Goal: Use online tool/utility: Utilize a website feature to perform a specific function

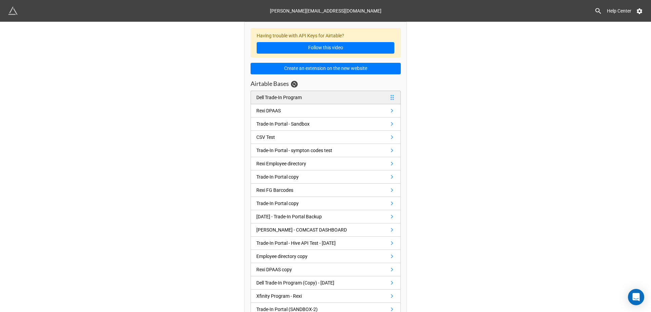
click at [290, 95] on div "Dell Trade-In Program" at bounding box center [278, 97] width 45 height 7
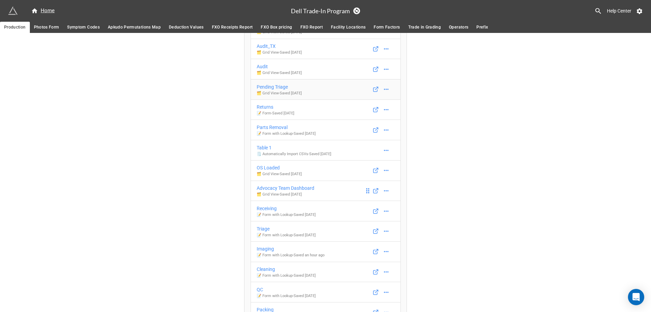
scroll to position [136, 0]
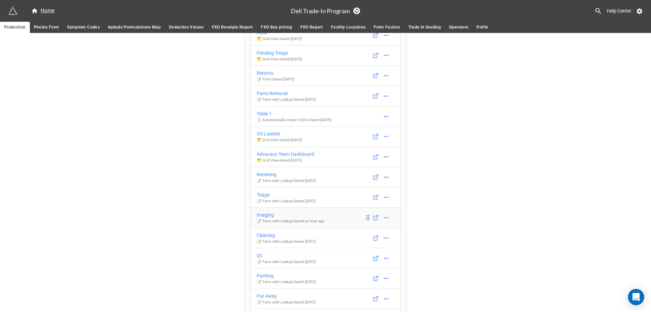
click at [281, 218] on div "Imaging" at bounding box center [291, 214] width 68 height 7
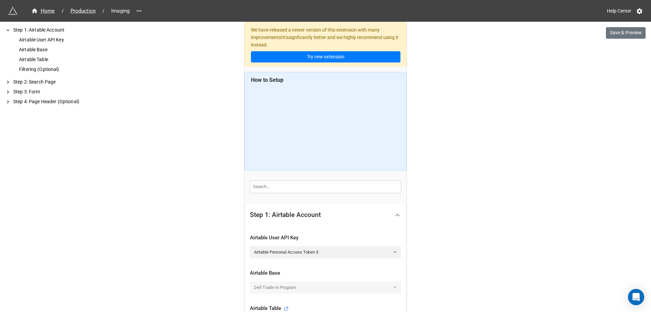
scroll to position [169, 0]
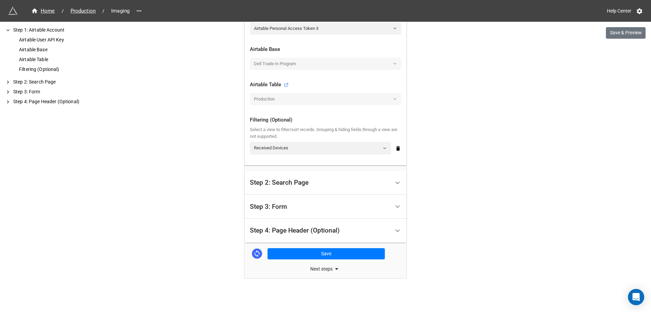
click at [301, 208] on div "Step 3: Form" at bounding box center [320, 206] width 140 height 16
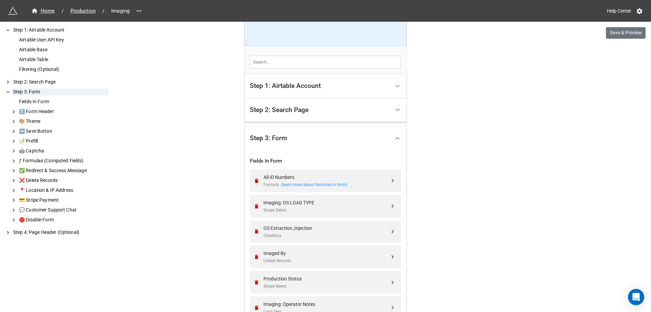
scroll to position [60, 0]
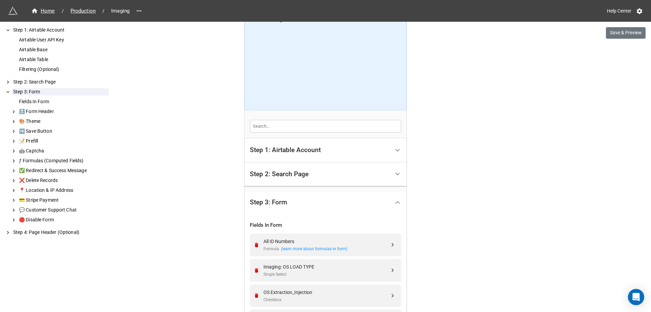
click at [311, 169] on div "Step 2: Search Page" at bounding box center [320, 174] width 140 height 16
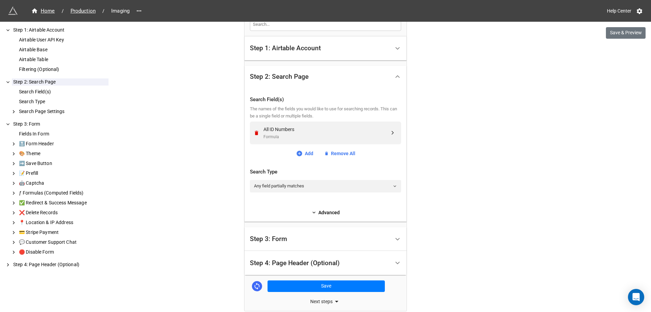
scroll to position [195, 0]
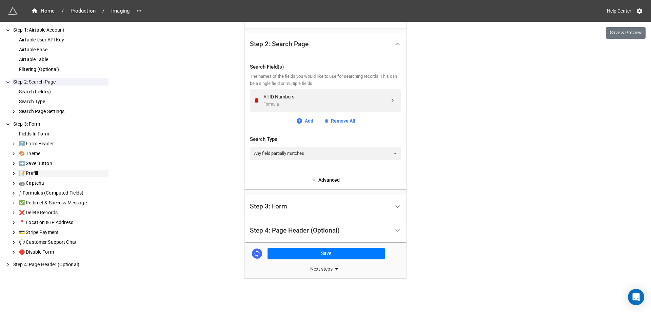
click at [30, 170] on div "📝 Prefill" at bounding box center [63, 172] width 91 height 7
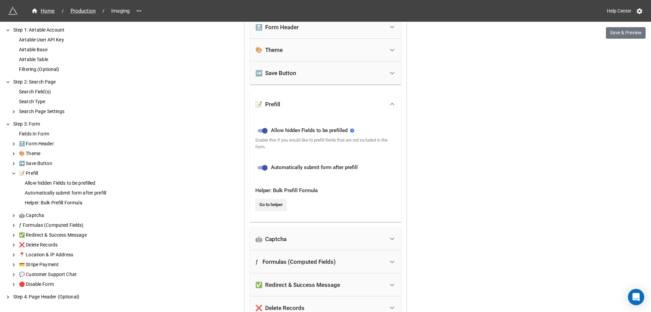
scroll to position [420, 0]
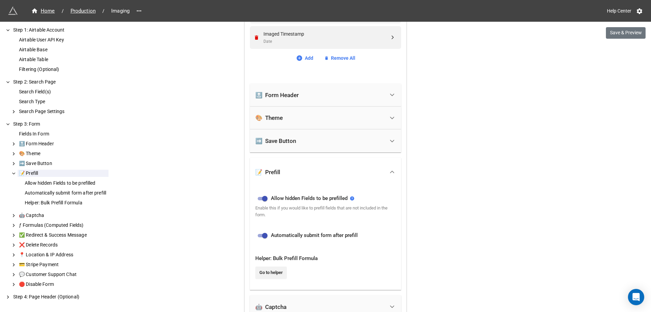
click at [282, 143] on div "➡️ Save Button" at bounding box center [275, 140] width 41 height 7
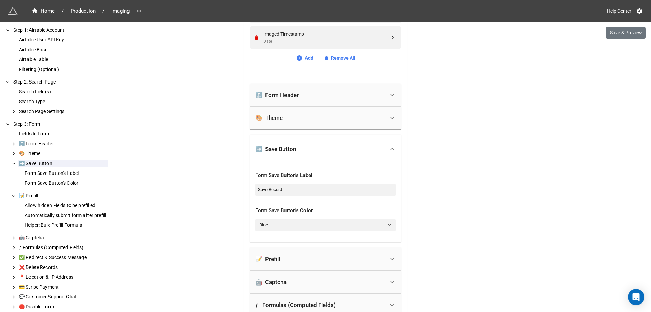
click at [282, 142] on div "➡️ Save Button" at bounding box center [319, 148] width 129 height 15
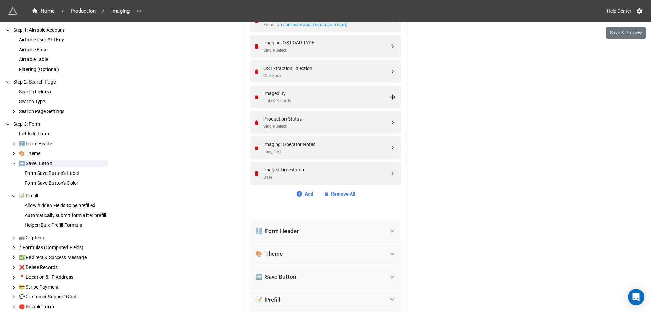
scroll to position [250, 0]
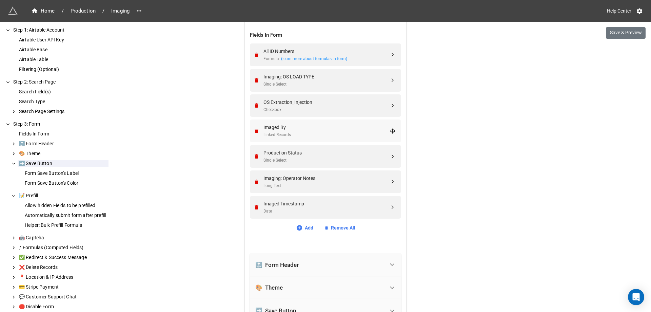
click at [347, 134] on div "Linked Records" at bounding box center [326, 135] width 126 height 6
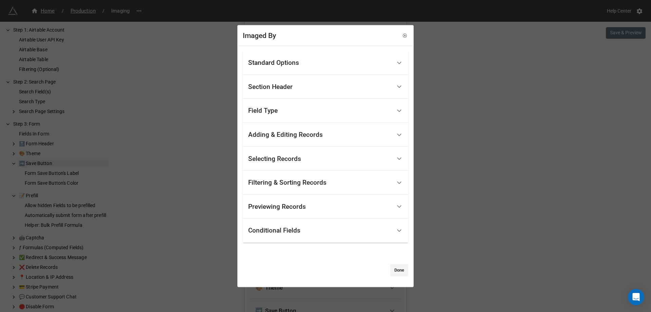
click at [312, 67] on div "Standard Options" at bounding box center [319, 63] width 143 height 16
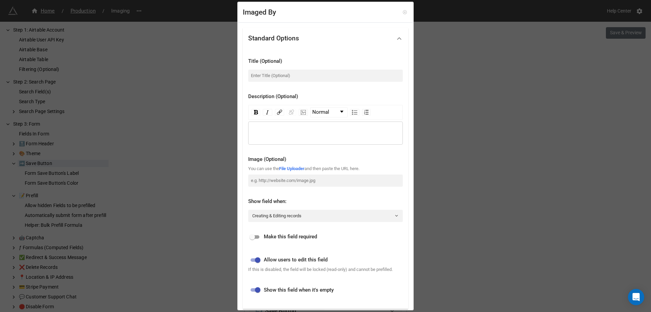
click at [402, 14] on icon at bounding box center [404, 12] width 5 height 5
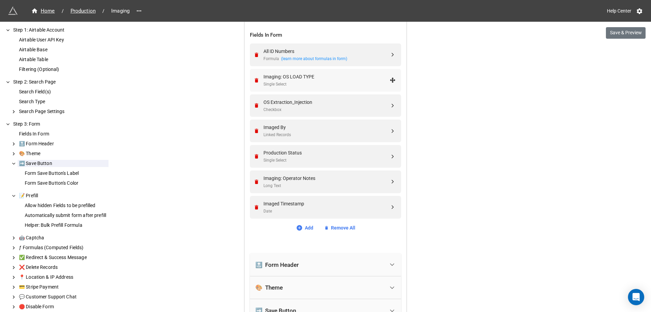
click at [310, 78] on div "Imaging: OS LOAD TYPE" at bounding box center [326, 76] width 126 height 7
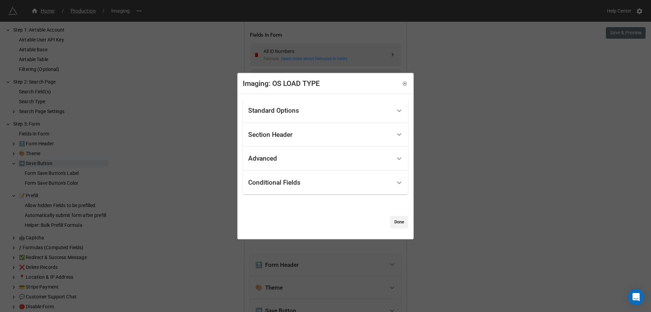
click at [292, 124] on div "Section Header" at bounding box center [325, 134] width 165 height 24
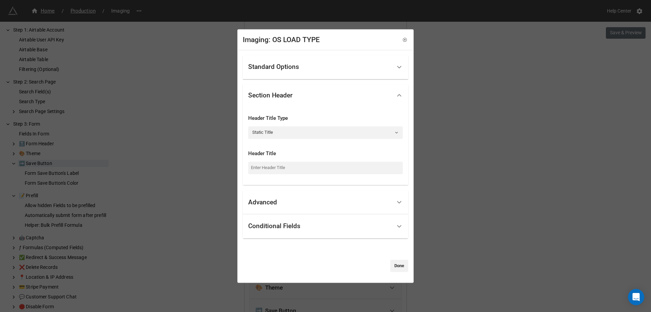
click at [290, 66] on div "Standard Options" at bounding box center [273, 66] width 51 height 7
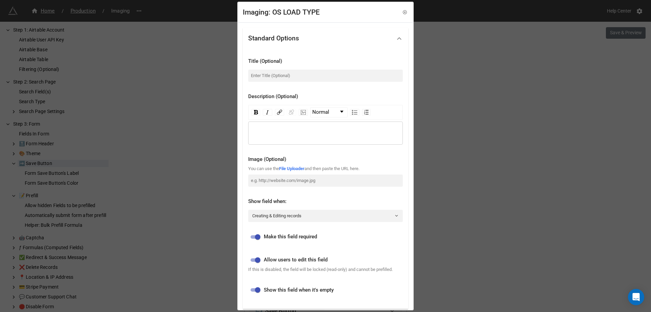
click at [324, 37] on div "Standard Options" at bounding box center [319, 39] width 143 height 16
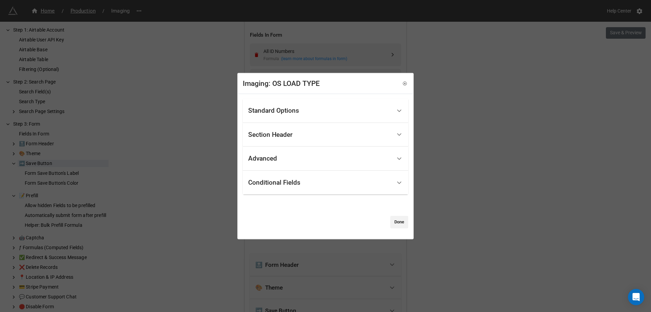
click at [302, 134] on div "Section Header" at bounding box center [319, 134] width 143 height 16
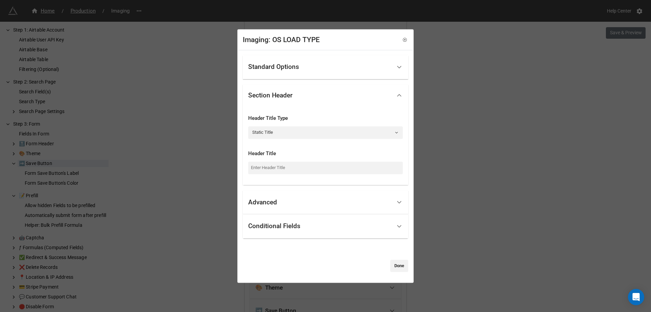
click at [307, 94] on div "Section Header" at bounding box center [319, 95] width 143 height 16
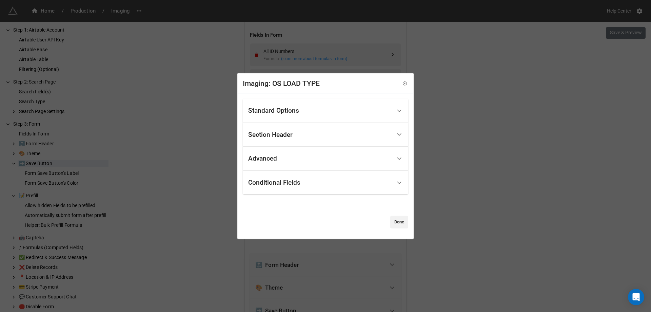
click at [289, 155] on div "Advanced" at bounding box center [319, 159] width 143 height 16
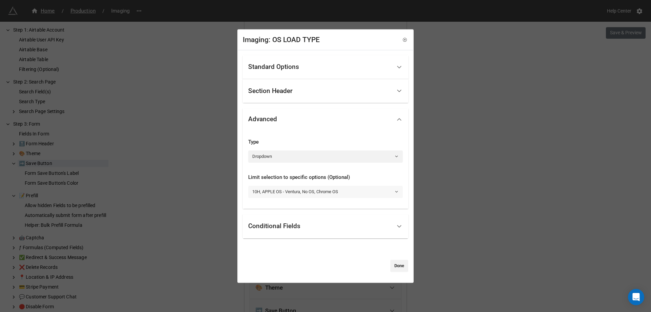
click at [307, 197] on link "10H, APPLE OS - Ventura, No OS, Chrome OS" at bounding box center [325, 191] width 155 height 12
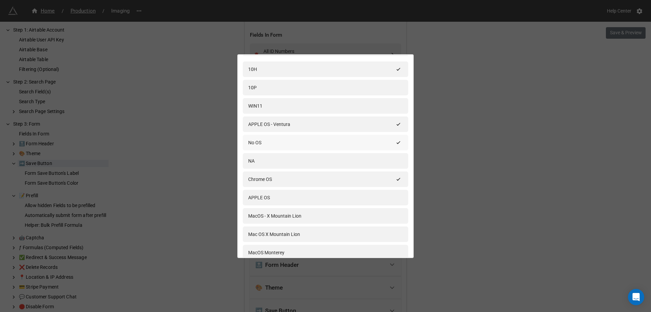
scroll to position [0, 0]
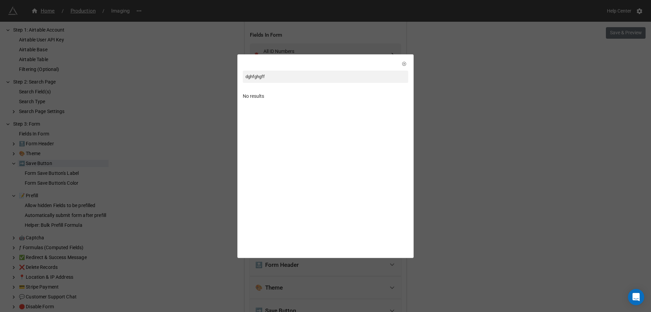
type input "dghfghgff"
click at [255, 97] on div "No results" at bounding box center [325, 95] width 165 height 7
click at [402, 62] on icon at bounding box center [404, 63] width 5 height 5
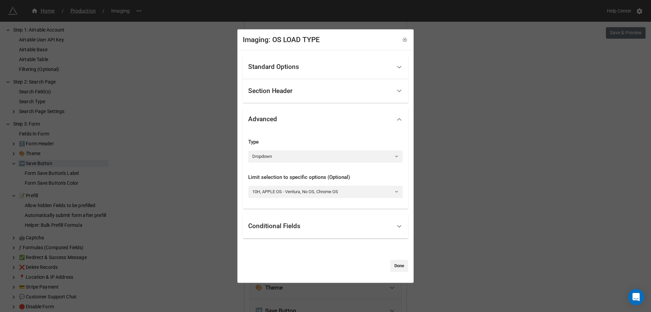
click at [325, 226] on div "Conditional Fields" at bounding box center [319, 226] width 143 height 16
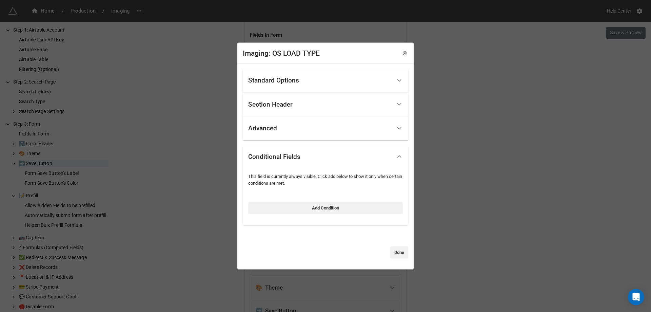
click at [342, 153] on div "Conditional Fields" at bounding box center [319, 156] width 143 height 16
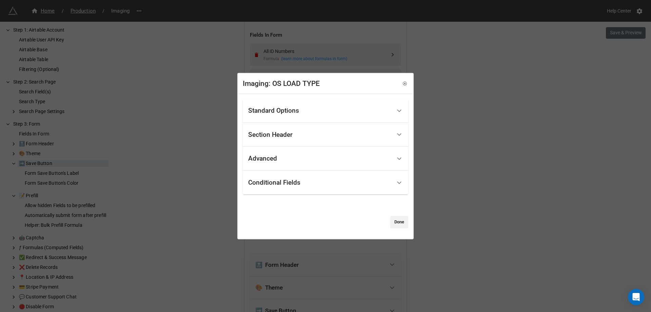
click at [313, 111] on div "Standard Options" at bounding box center [319, 111] width 143 height 16
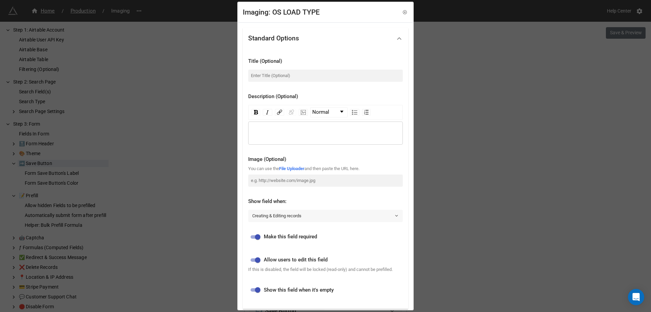
click at [306, 216] on link "Creating & Editing records" at bounding box center [325, 215] width 155 height 12
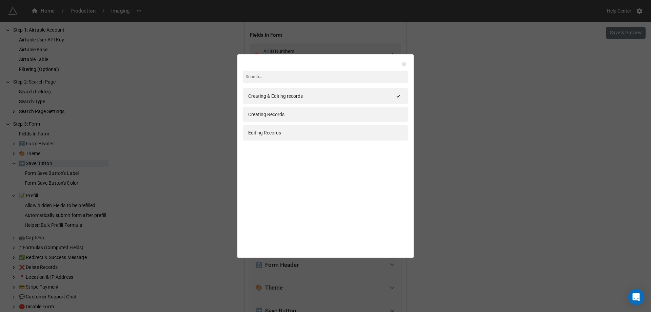
click at [402, 63] on icon at bounding box center [404, 63] width 5 height 5
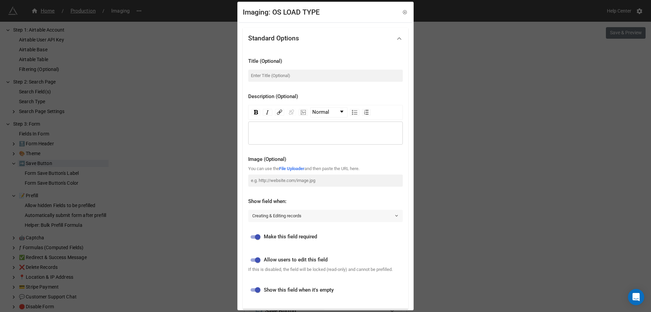
click at [298, 215] on link "Creating & Editing records" at bounding box center [325, 215] width 155 height 12
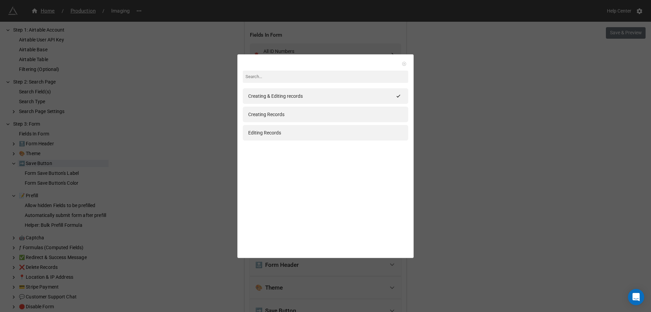
click at [402, 63] on icon at bounding box center [404, 64] width 4 height 4
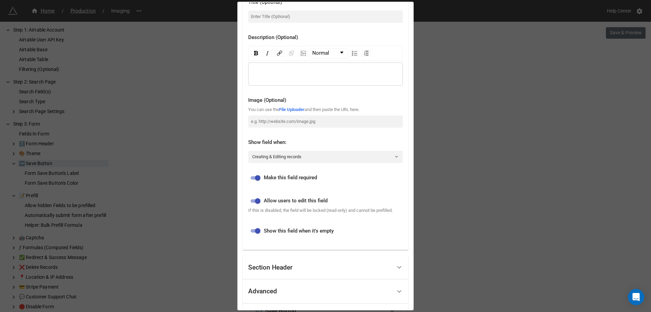
scroll to position [102, 0]
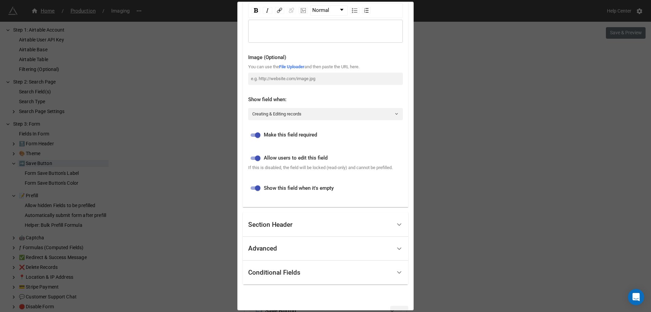
click at [281, 226] on div "Section Header" at bounding box center [270, 224] width 44 height 7
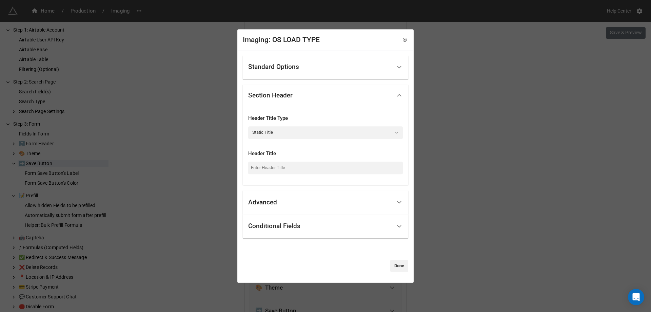
scroll to position [0, 0]
click at [277, 134] on link "Static Title" at bounding box center [325, 132] width 155 height 12
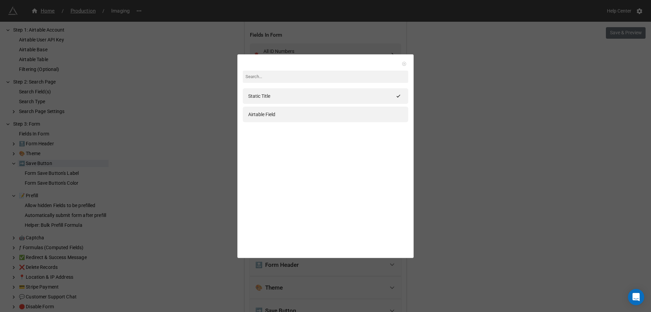
click at [401, 61] on link at bounding box center [404, 63] width 7 height 7
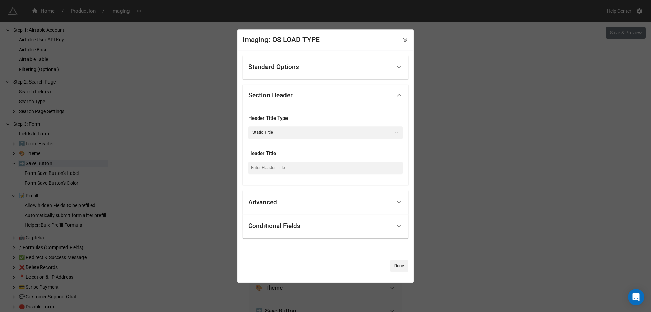
click at [289, 210] on div "Advanced" at bounding box center [319, 202] width 143 height 16
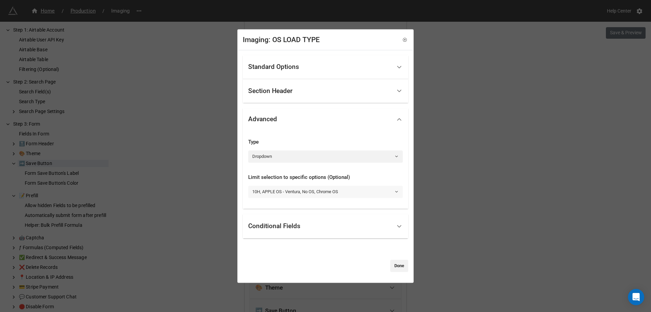
click at [272, 192] on link "10H, APPLE OS - Ventura, No OS, Chrome OS" at bounding box center [325, 191] width 155 height 12
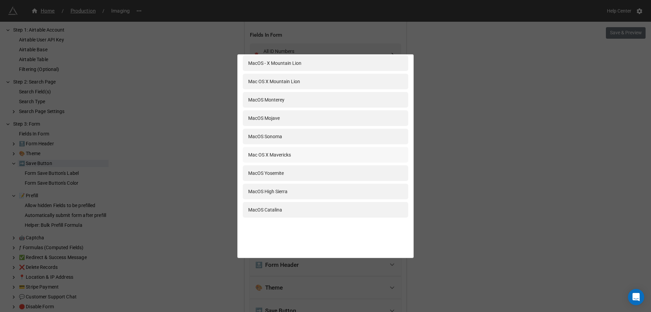
scroll to position [180, 0]
click at [457, 89] on div "10H 10P WIN11 APPLE OS - Ventura No OS NA Chrome OS APPLE OS MacOS - X Mountain…" at bounding box center [325, 156] width 651 height 312
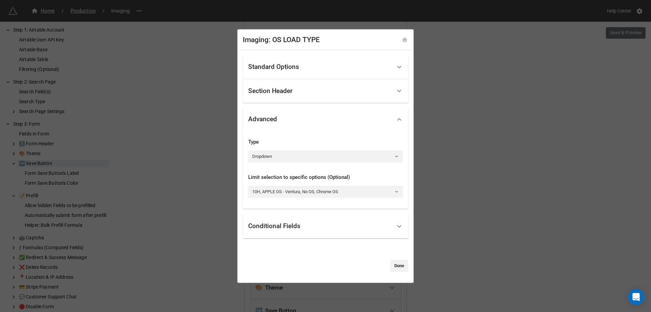
click at [289, 225] on div "Conditional Fields" at bounding box center [274, 226] width 52 height 7
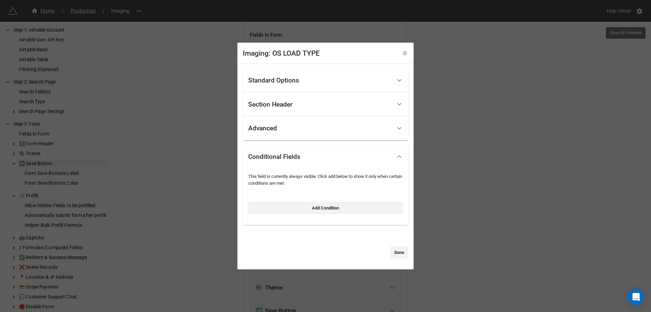
click at [396, 159] on icon at bounding box center [399, 156] width 7 height 7
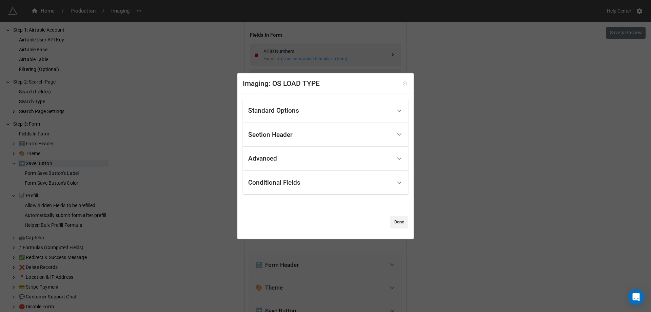
click at [402, 83] on icon at bounding box center [404, 83] width 5 height 5
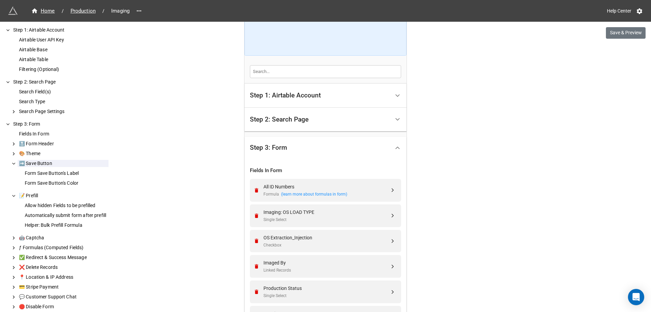
scroll to position [115, 0]
click at [27, 45] on div "Airtable User API Key Airtable Base Airtable Table Filtering (Optional)" at bounding box center [59, 55] width 97 height 42
click at [31, 38] on div "Airtable User API Key" at bounding box center [63, 39] width 91 height 7
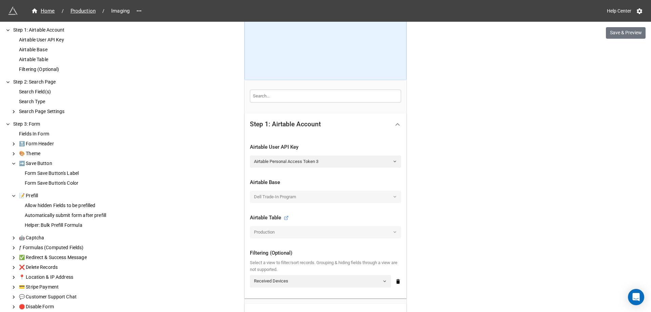
scroll to position [90, 0]
click at [32, 61] on div "Airtable Table" at bounding box center [63, 59] width 91 height 7
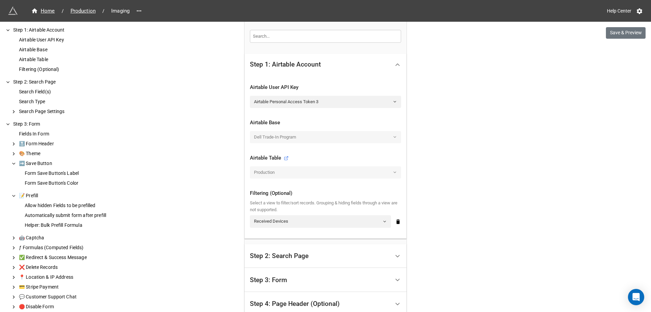
scroll to position [161, 0]
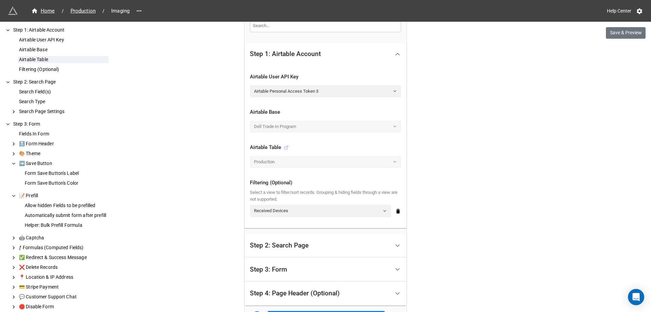
click at [284, 145] on icon at bounding box center [286, 147] width 5 height 5
